Goal: Use online tool/utility: Utilize a website feature to perform a specific function

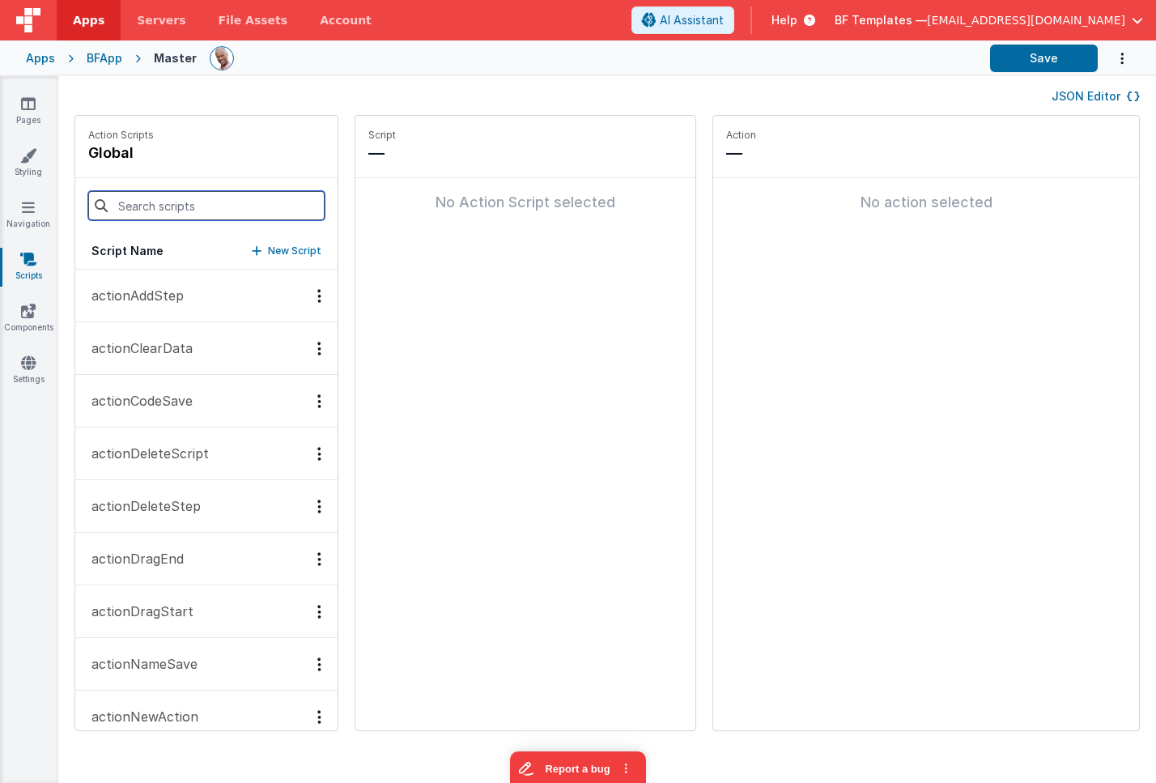
click at [176, 202] on input at bounding box center [206, 205] width 236 height 29
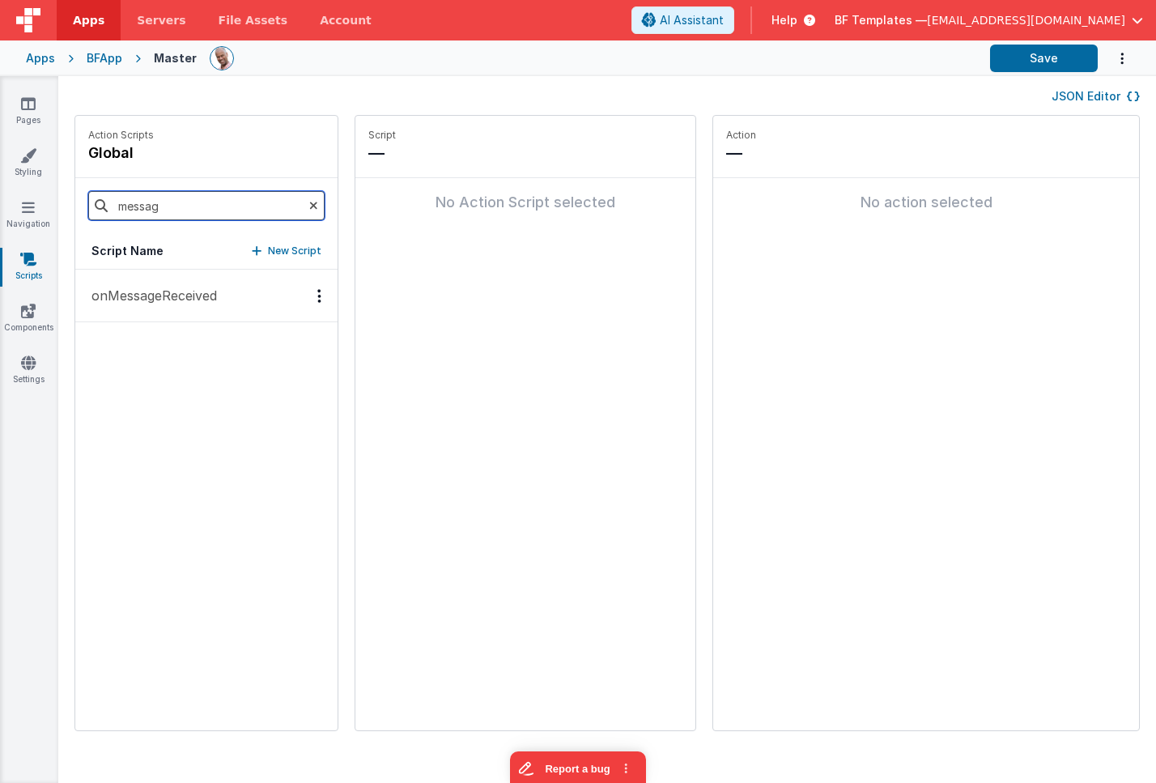
type input "messag"
click at [204, 307] on button "onMessageReceived" at bounding box center [206, 296] width 262 height 53
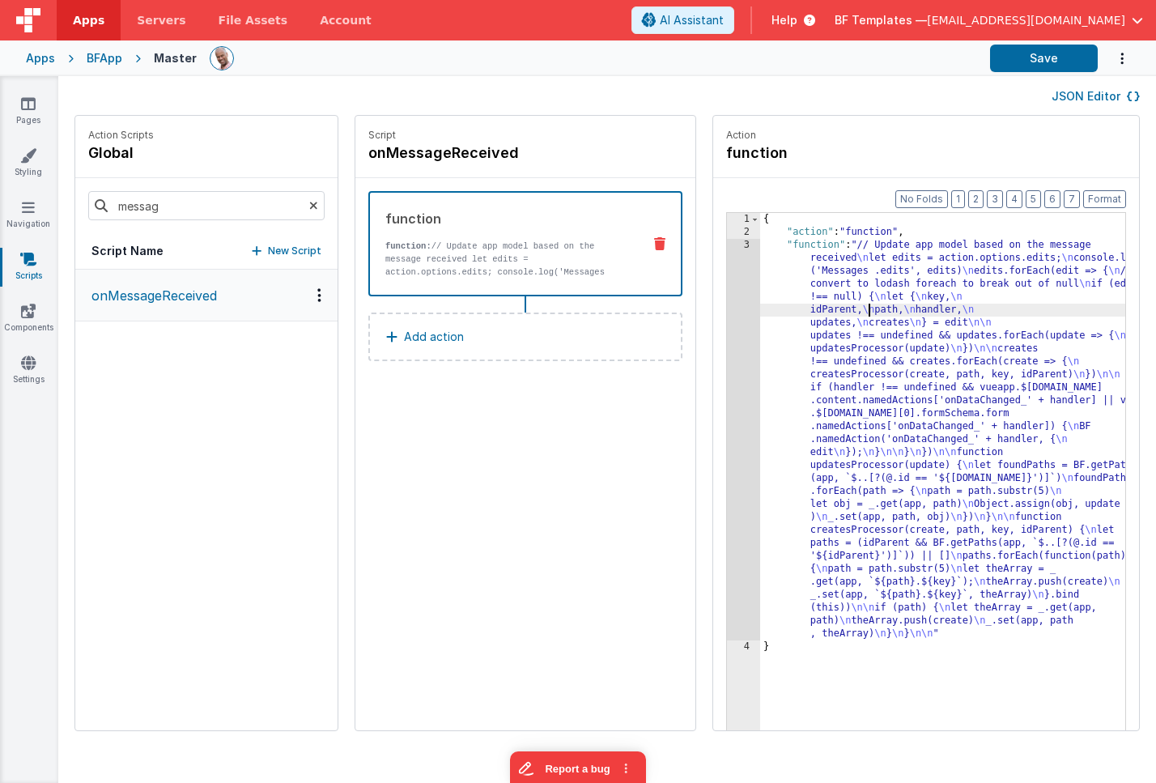
drag, startPoint x: 823, startPoint y: 307, endPoint x: 692, endPoint y: 303, distance: 130.4
click at [822, 307] on div "{ "action" : "function" , "function" : "// Update app model based on the messag…" at bounding box center [966, 509] width 413 height 593
click at [727, 298] on div "3" at bounding box center [743, 440] width 33 height 402
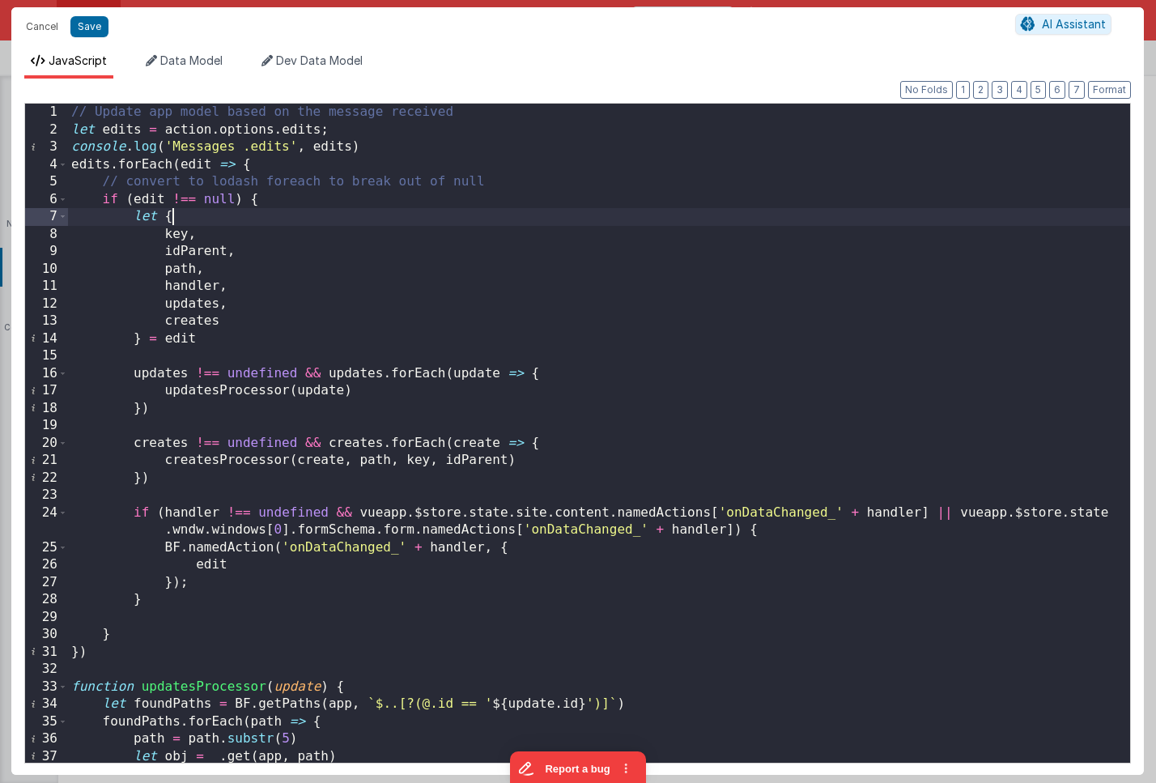
click at [387, 221] on div "// Update app model based on the message received let edits = action . options …" at bounding box center [599, 455] width 1062 height 703
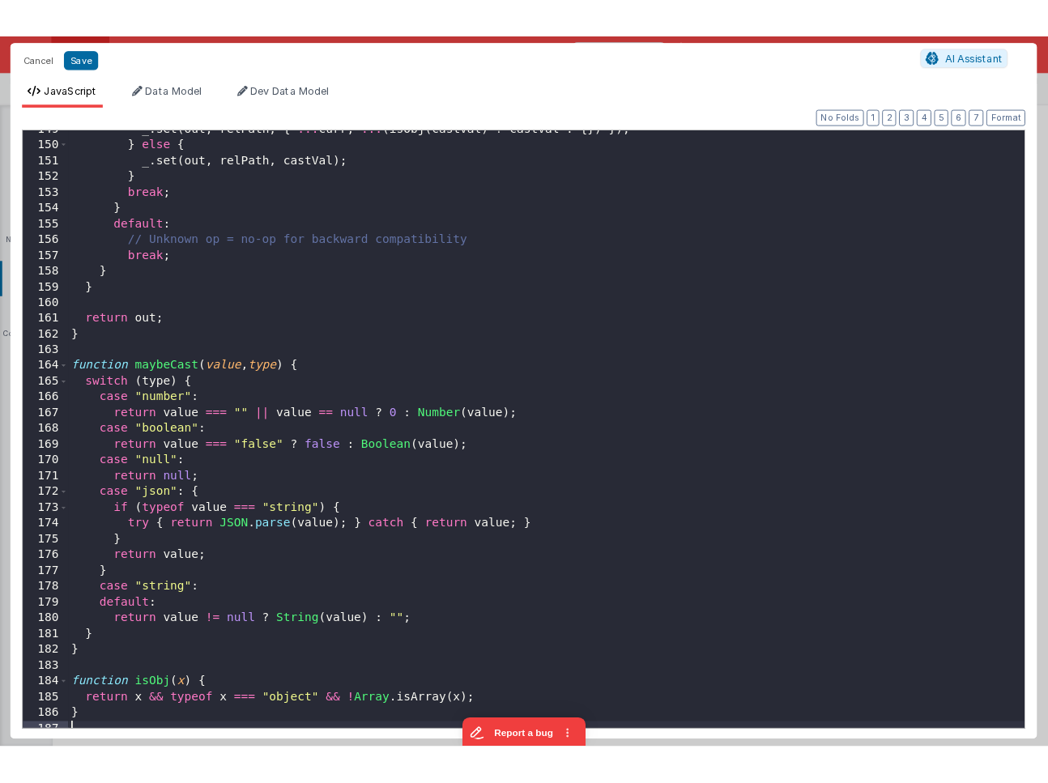
scroll to position [2586, 0]
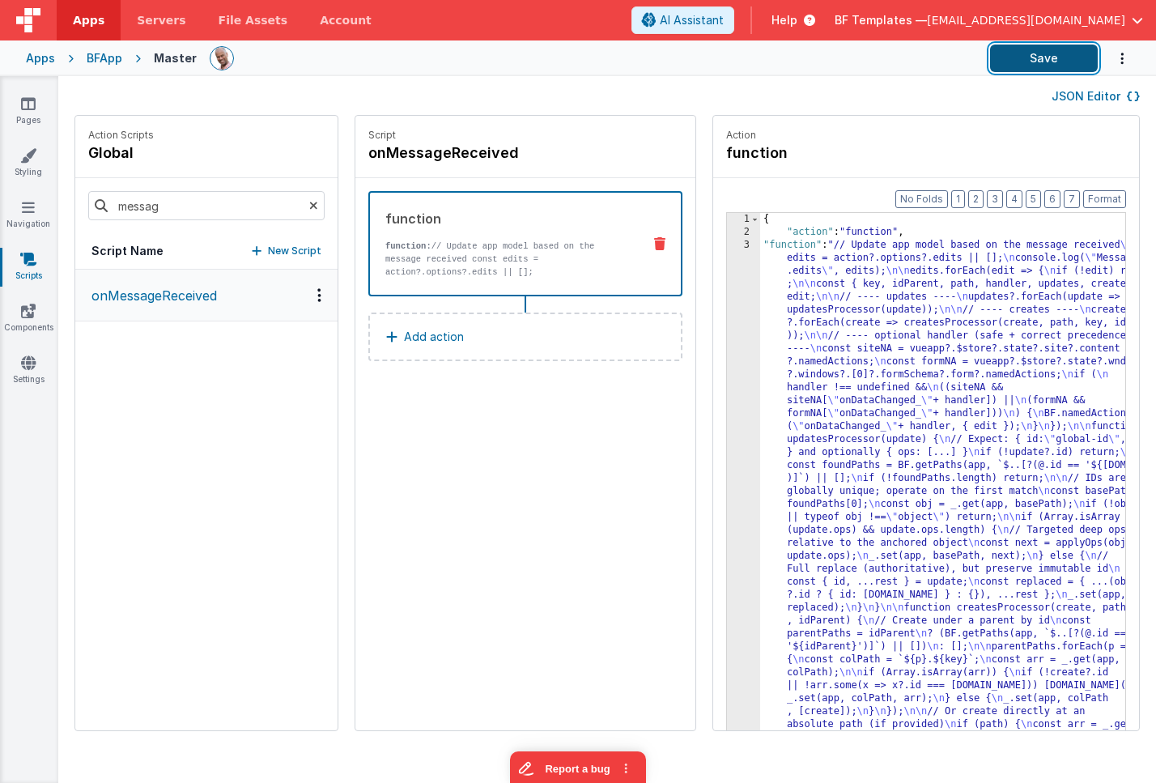
click at [1029, 66] on button "Save" at bounding box center [1044, 59] width 108 height 28
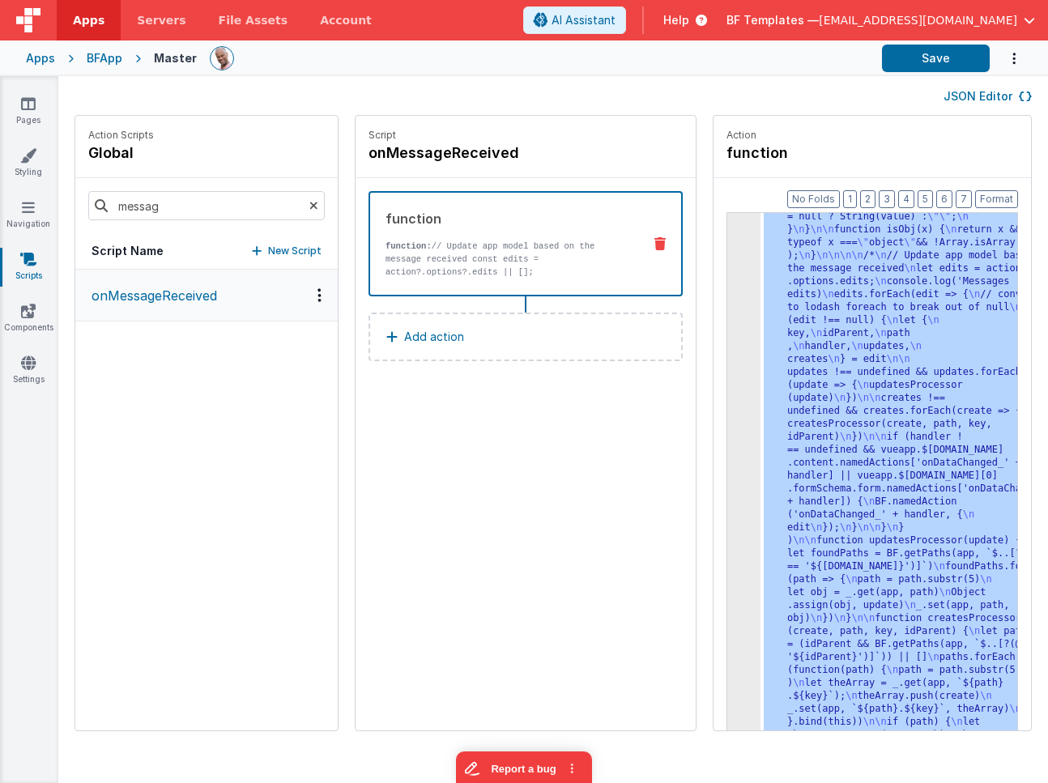
scroll to position [1647, 0]
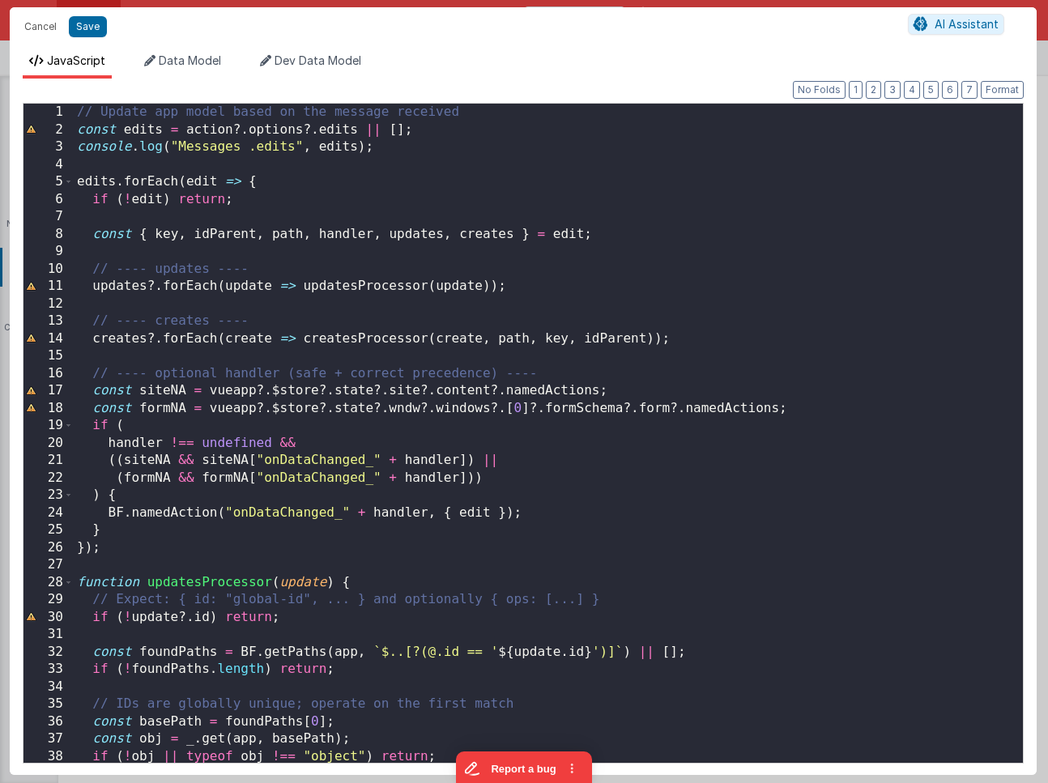
click at [347, 151] on div "// Update app model based on the message received const edits = action ?. optio…" at bounding box center [548, 451] width 949 height 694
click at [536, 134] on div "// Update app model based on the message received const edits = action ?. optio…" at bounding box center [548, 451] width 949 height 694
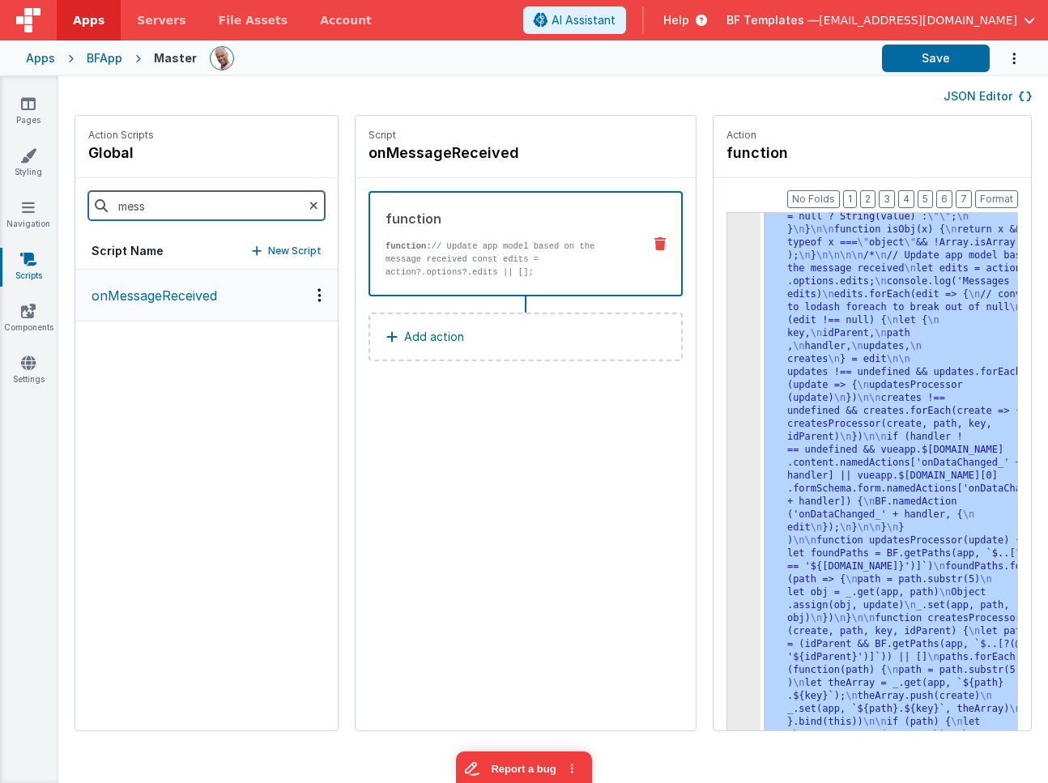
type input "mess"
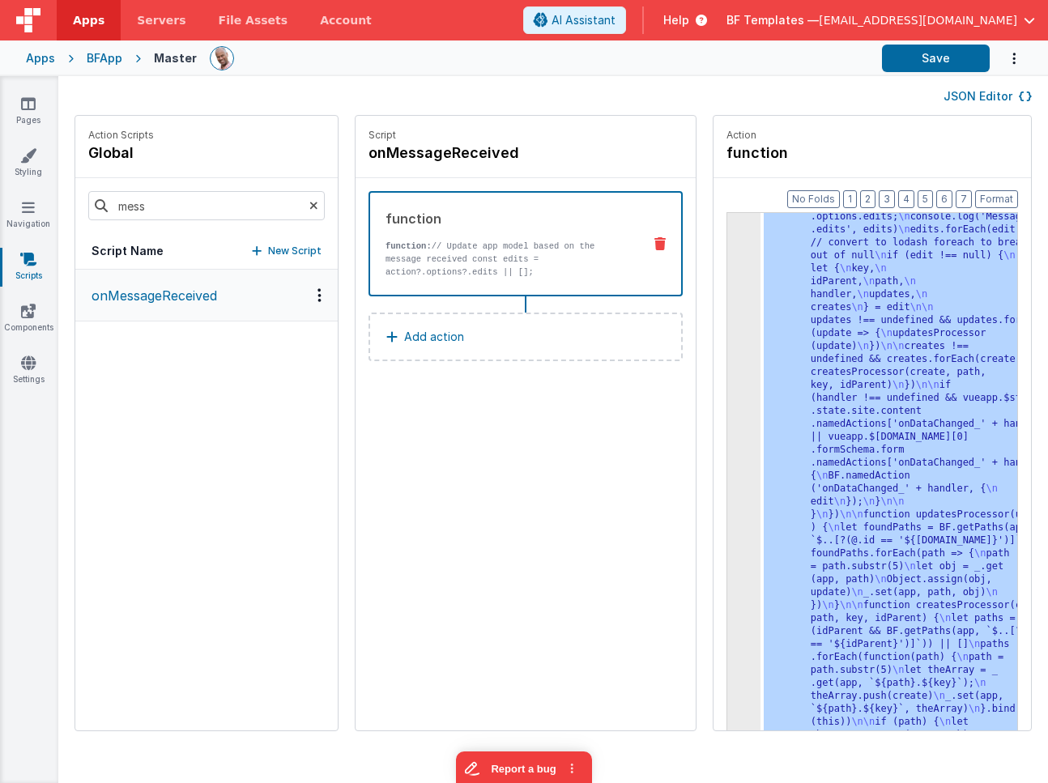
scroll to position [54, 0]
click at [796, 361] on div ""function" : "// Update app model based on the message received \n let edits = …" at bounding box center [912, 766] width 304 height 1163
click at [727, 312] on div "3" at bounding box center [743, 476] width 33 height 583
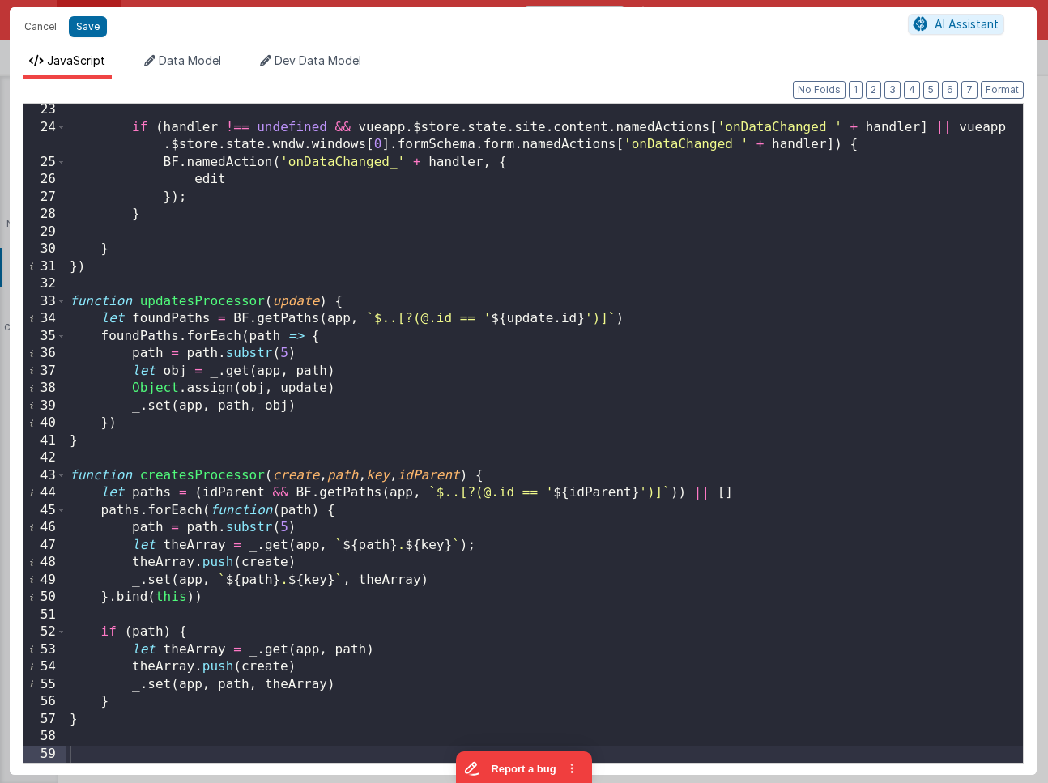
scroll to position [0, 0]
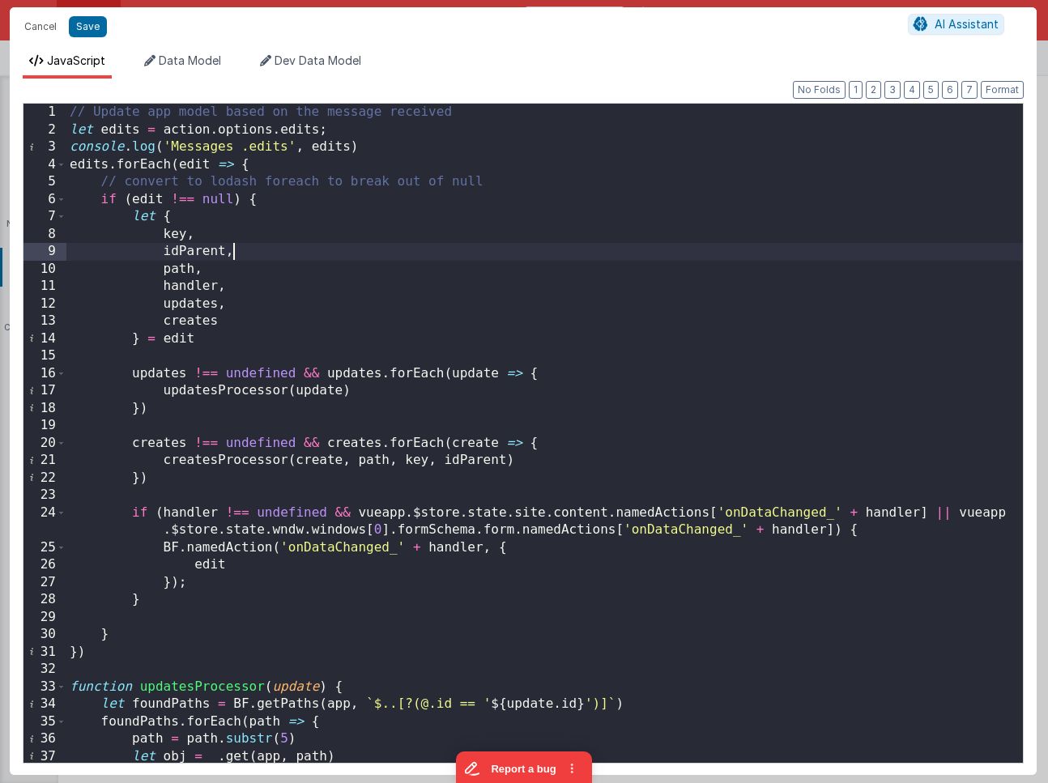
drag, startPoint x: 469, startPoint y: 246, endPoint x: 188, endPoint y: 94, distance: 319.5
click at [469, 246] on div "// Update app model based on the message received let edits = action . options …" at bounding box center [544, 451] width 956 height 694
drag, startPoint x: 17, startPoint y: 27, endPoint x: 40, endPoint y: 23, distance: 23.8
click at [22, 26] on button "Cancel" at bounding box center [40, 26] width 49 height 23
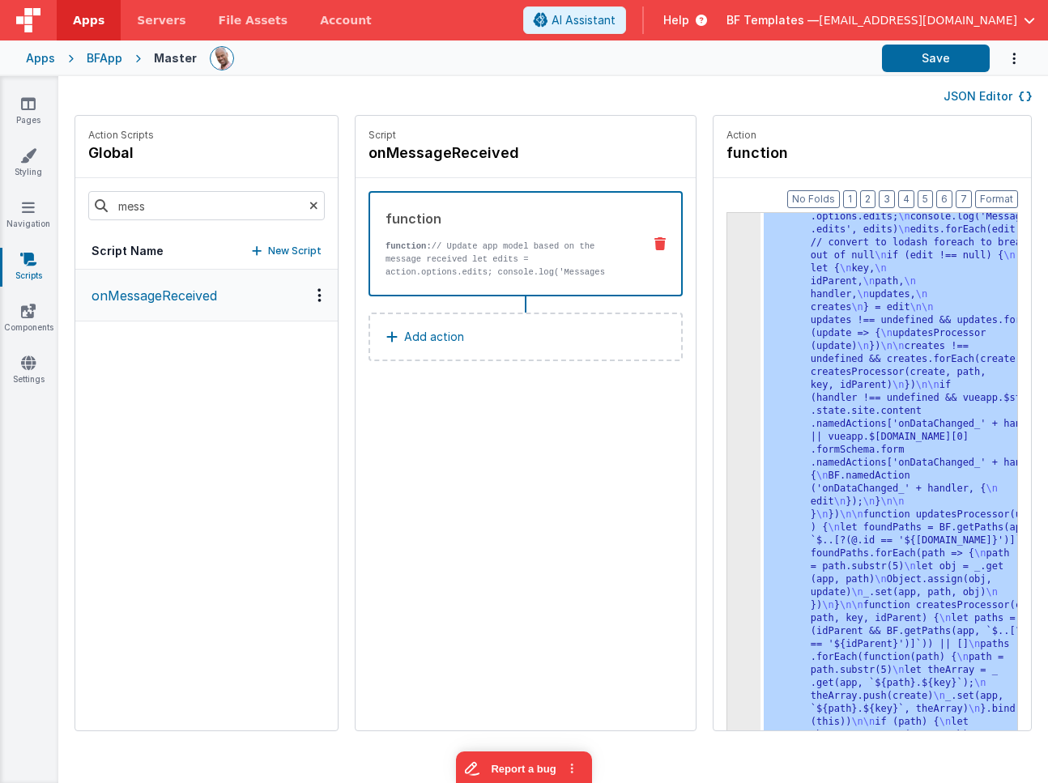
click at [612, 84] on div "JSON Editor" at bounding box center [552, 95] width 989 height 39
